Goal: Check status: Check status

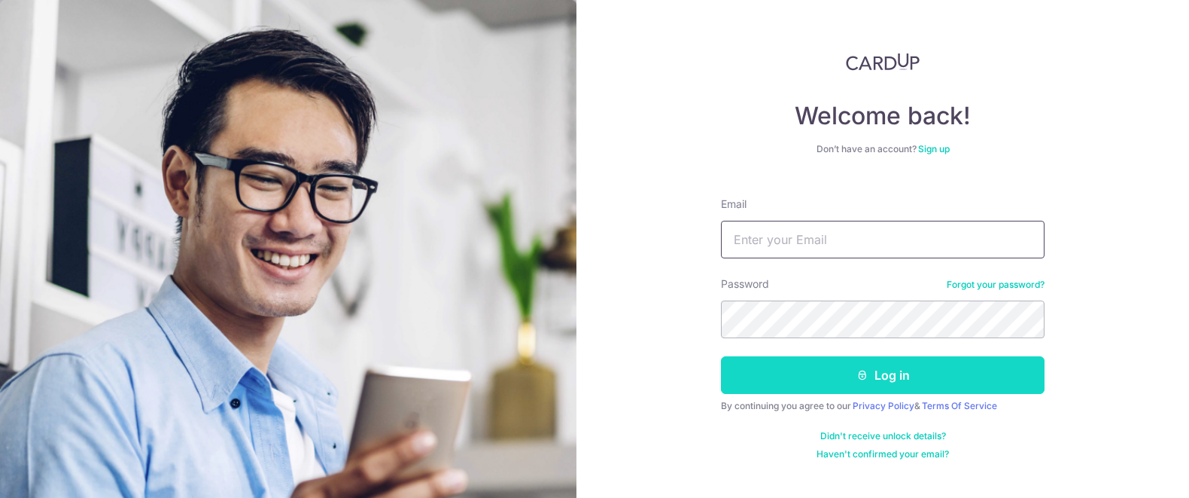
type input "[EMAIL_ADDRESS][DOMAIN_NAME]"
click at [970, 364] on button "Log in" at bounding box center [883, 375] width 324 height 38
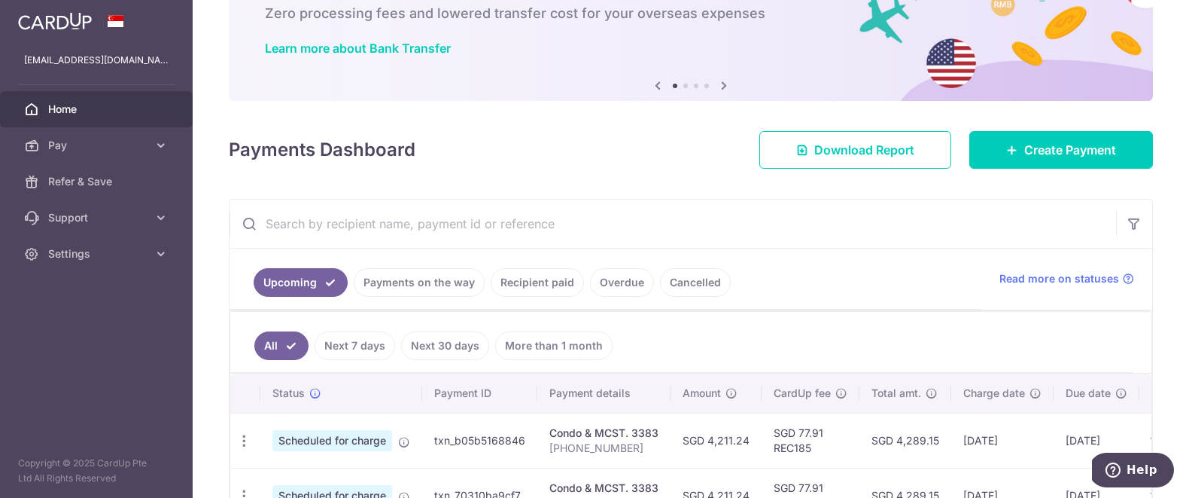
scroll to position [193, 0]
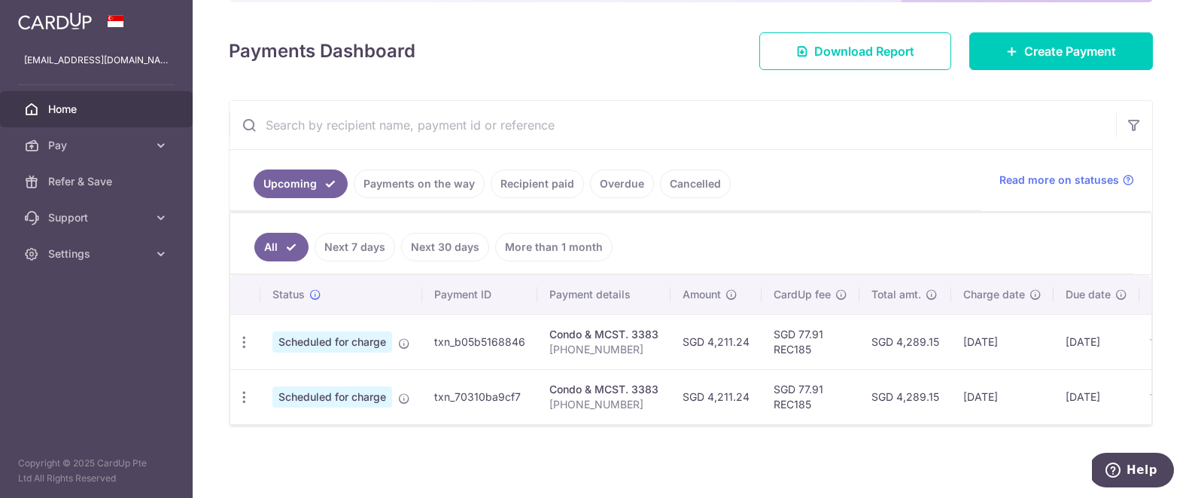
click at [527, 172] on link "Recipient paid" at bounding box center [537, 183] width 93 height 29
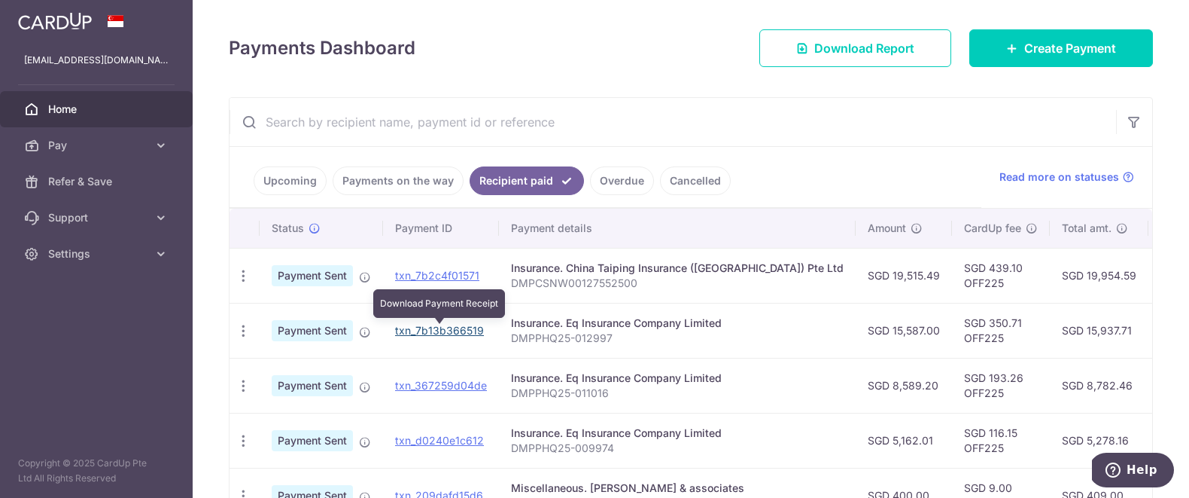
click at [443, 335] on link "txn_7b13b366519" at bounding box center [439, 330] width 89 height 13
click at [419, 330] on link "txn_7b13b366519" at bounding box center [439, 330] width 89 height 13
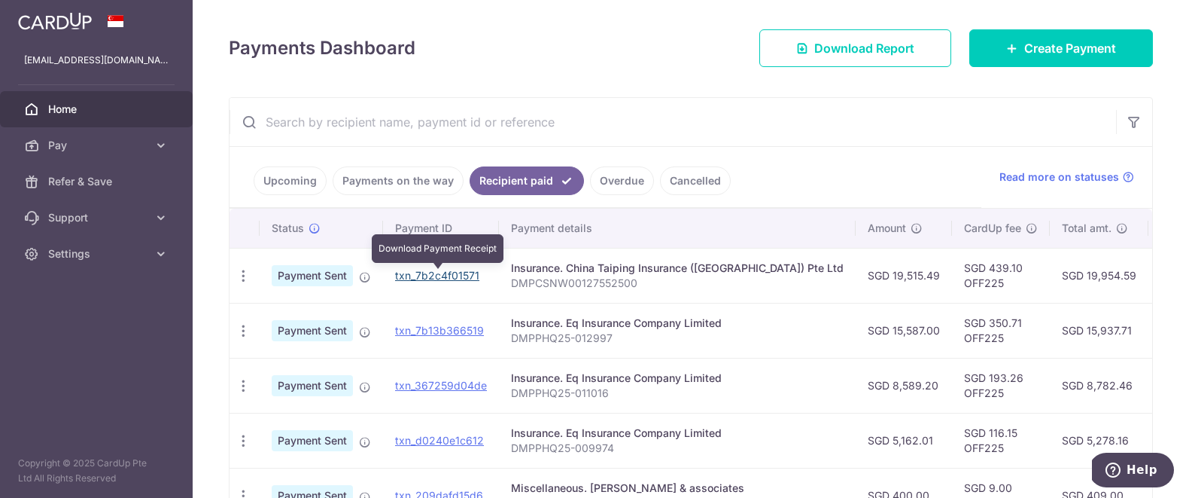
click at [466, 273] on link "txn_7b2c4f01571" at bounding box center [437, 275] width 84 height 13
